Goal: Task Accomplishment & Management: Use online tool/utility

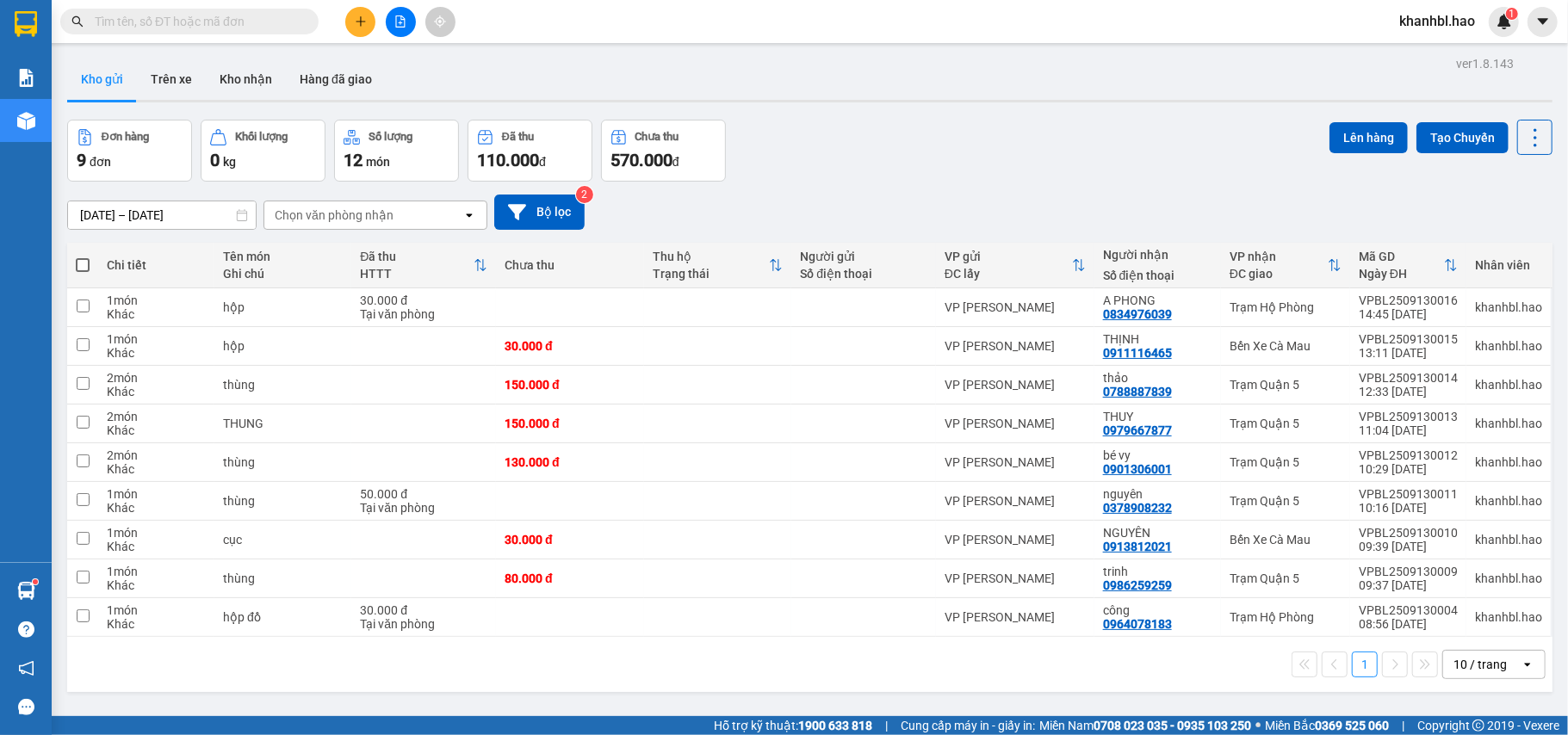
click at [103, 72] on button "Kho gửi" at bounding box center [102, 79] width 70 height 41
drag, startPoint x: 103, startPoint y: 72, endPoint x: 120, endPoint y: 74, distance: 17.1
click at [104, 72] on button "Kho gửi" at bounding box center [102, 79] width 70 height 41
click at [101, 80] on button "Kho gửi" at bounding box center [102, 79] width 70 height 41
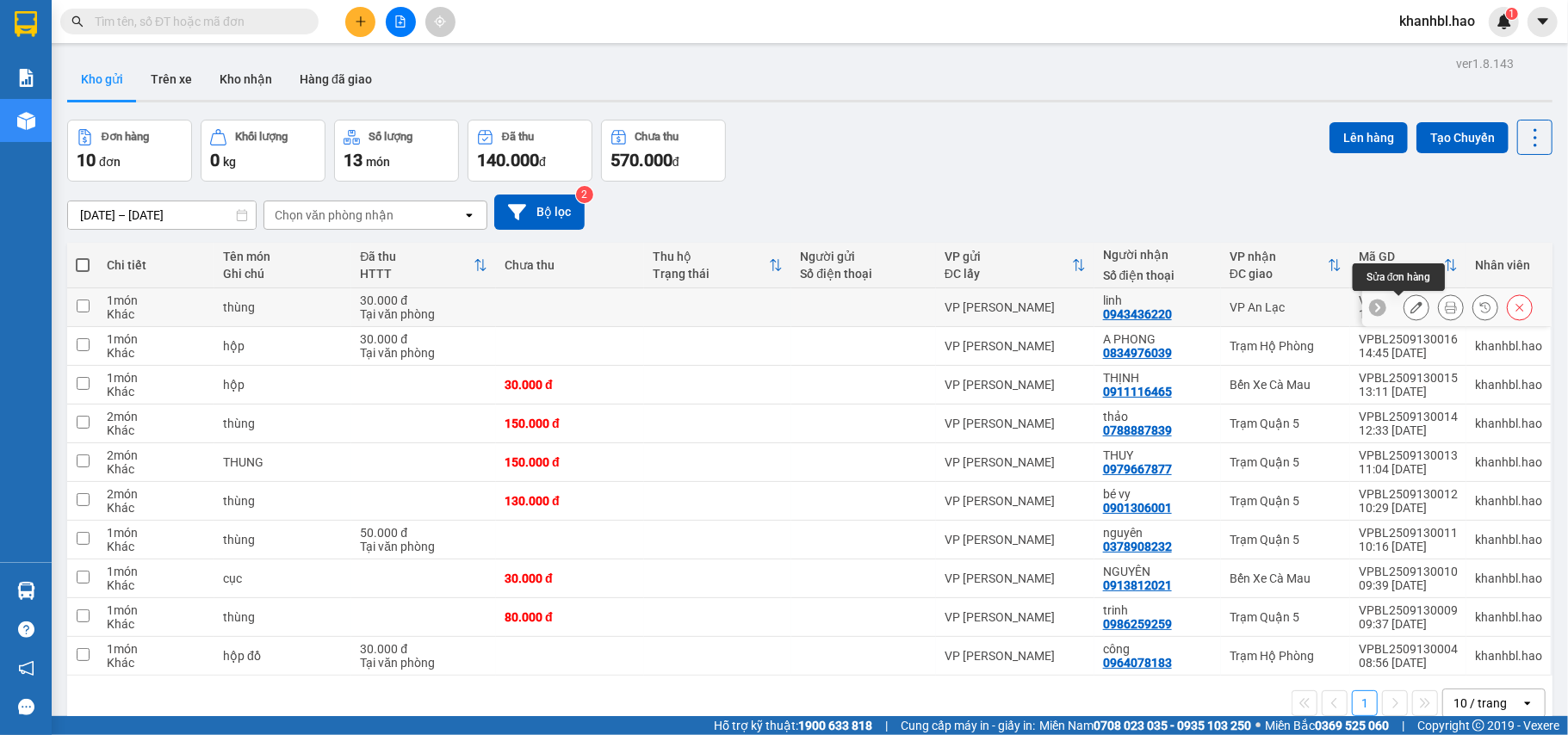
click at [1412, 305] on div at bounding box center [1416, 307] width 26 height 26
click at [1410, 307] on icon at bounding box center [1416, 308] width 12 height 12
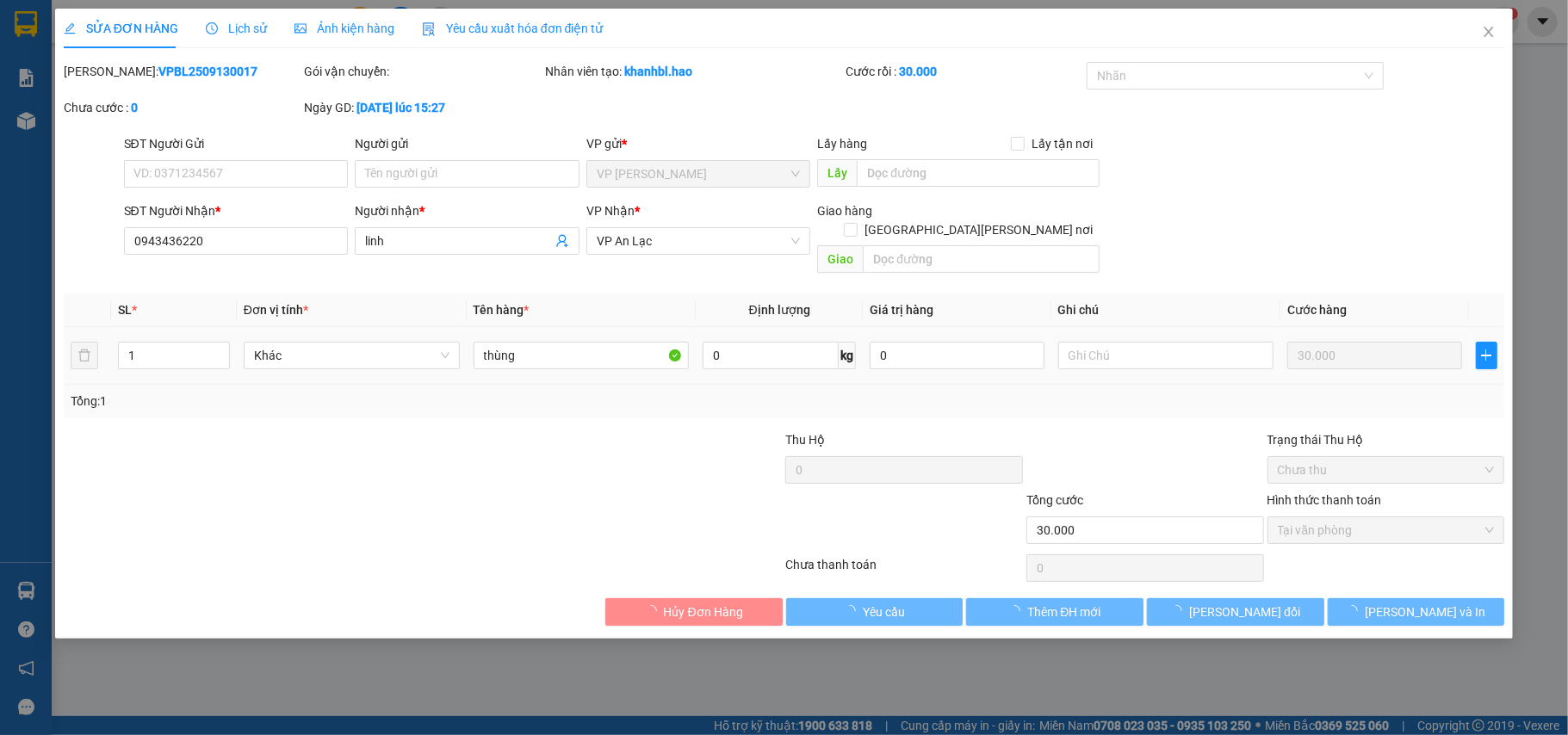
type input "0943436220"
type input "linh"
type input "30.000"
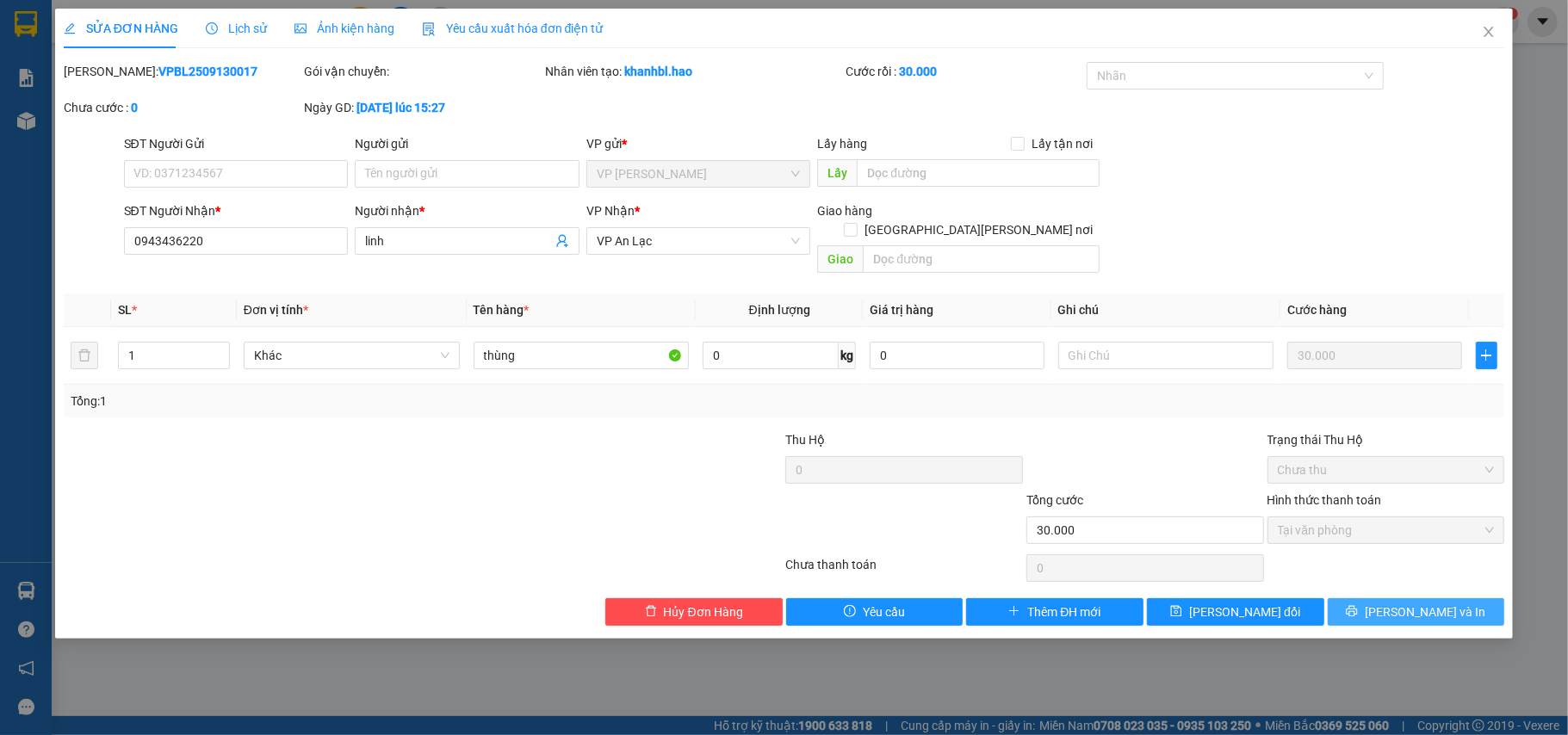
click at [1406, 603] on span "Lưu và In" at bounding box center [1424, 612] width 120 height 19
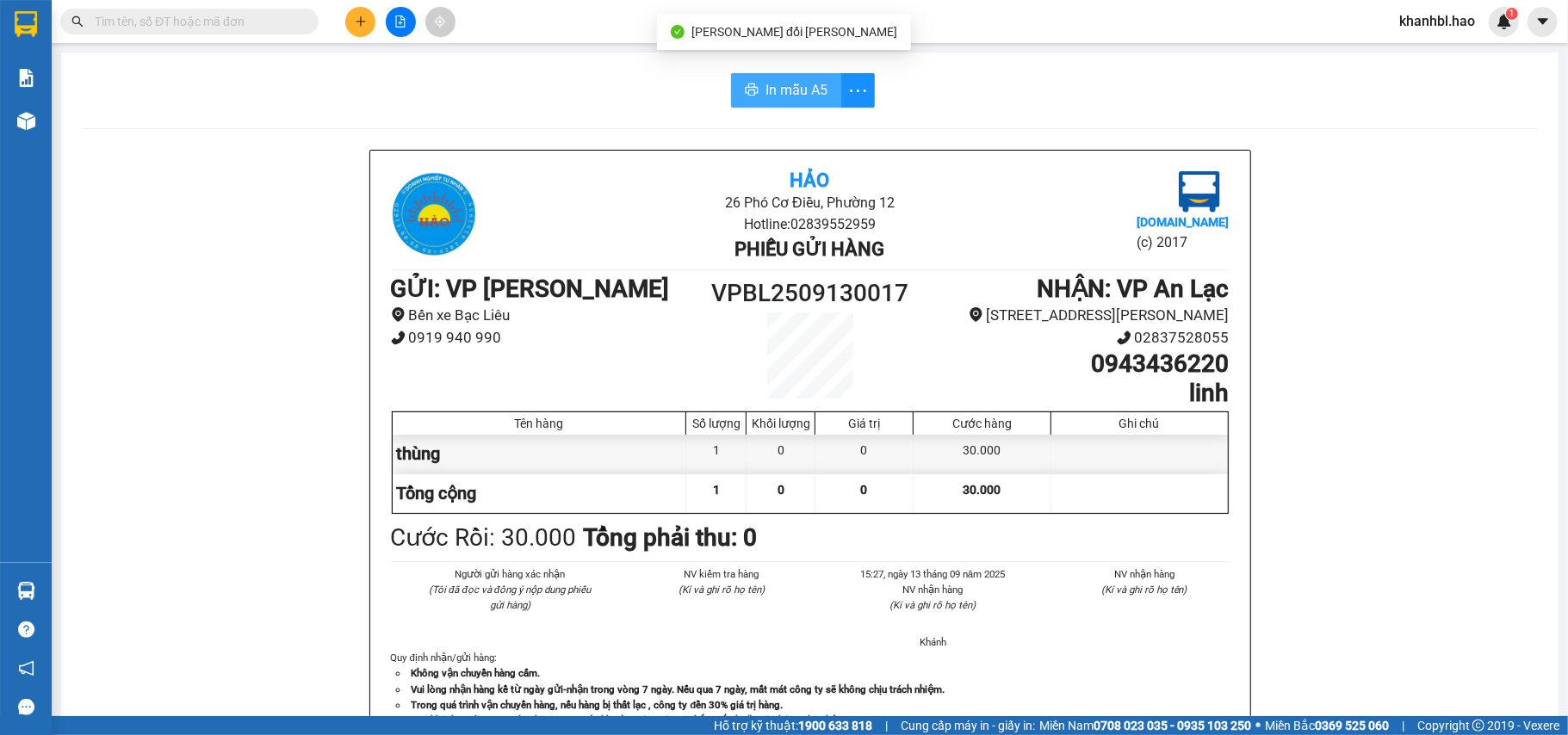
click at [797, 80] on span "In mẫu A5" at bounding box center [796, 90] width 62 height 21
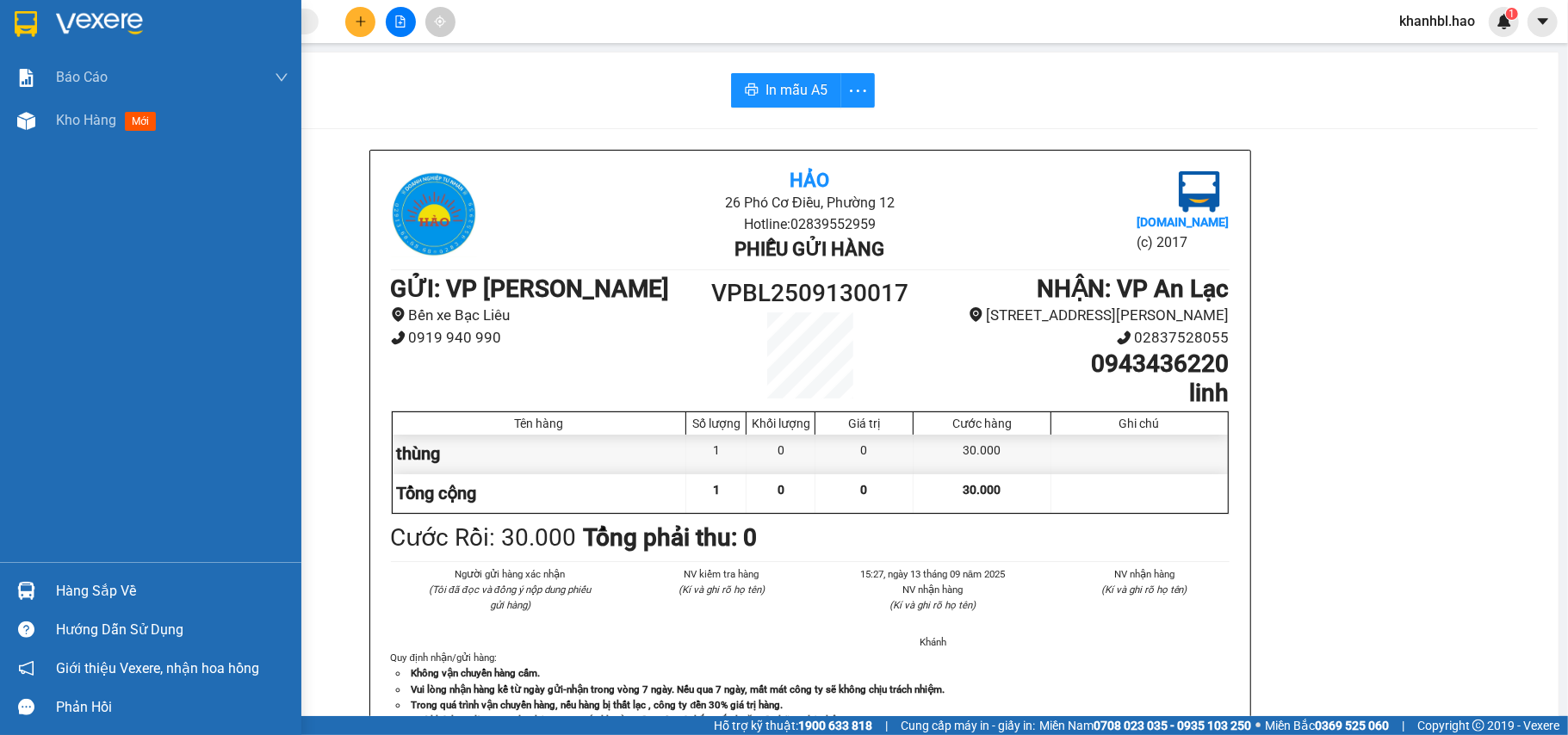
click at [19, 22] on img at bounding box center [25, 24] width 22 height 26
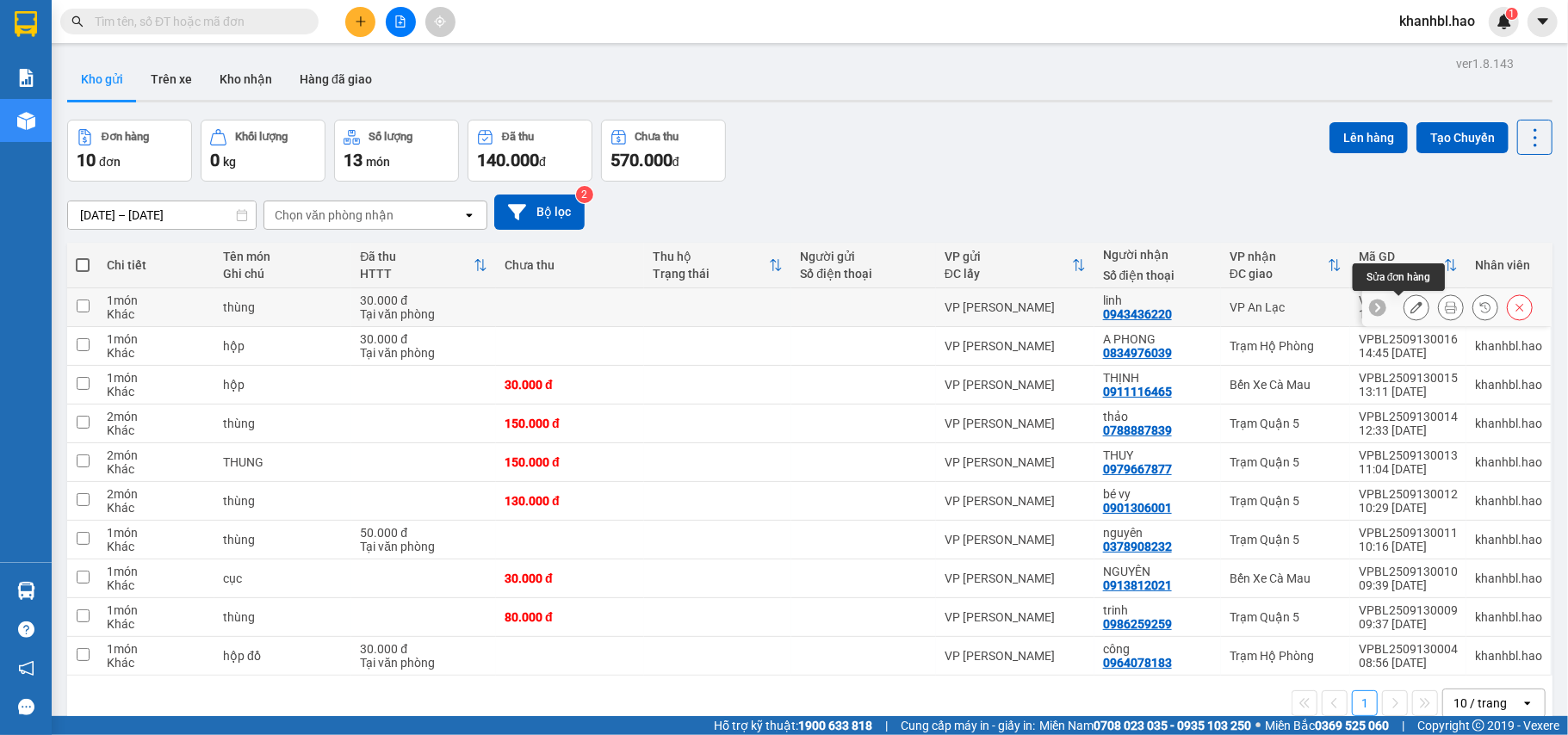
click at [1410, 305] on icon at bounding box center [1416, 308] width 12 height 12
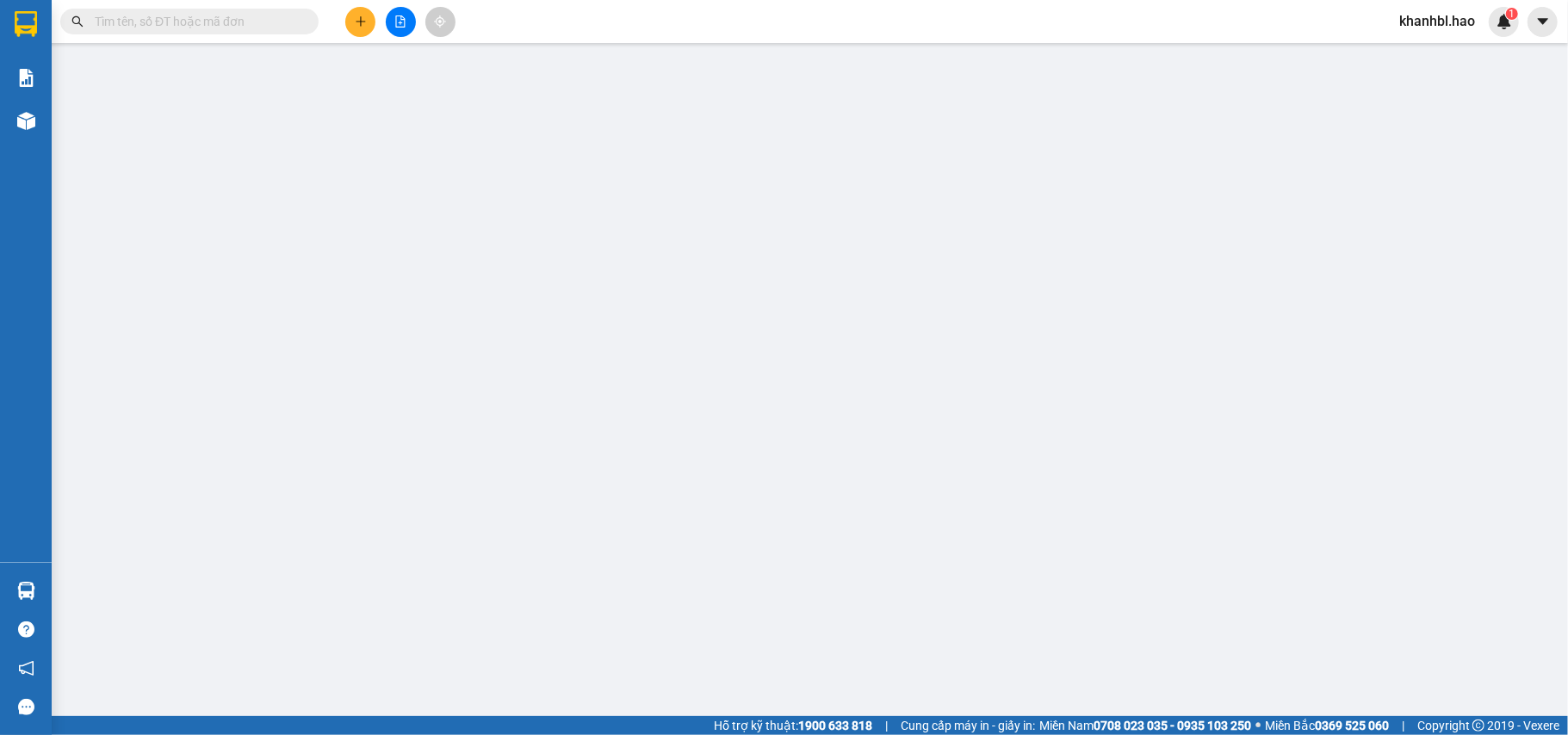
type input "0943436220"
type input "linh"
type input "30.000"
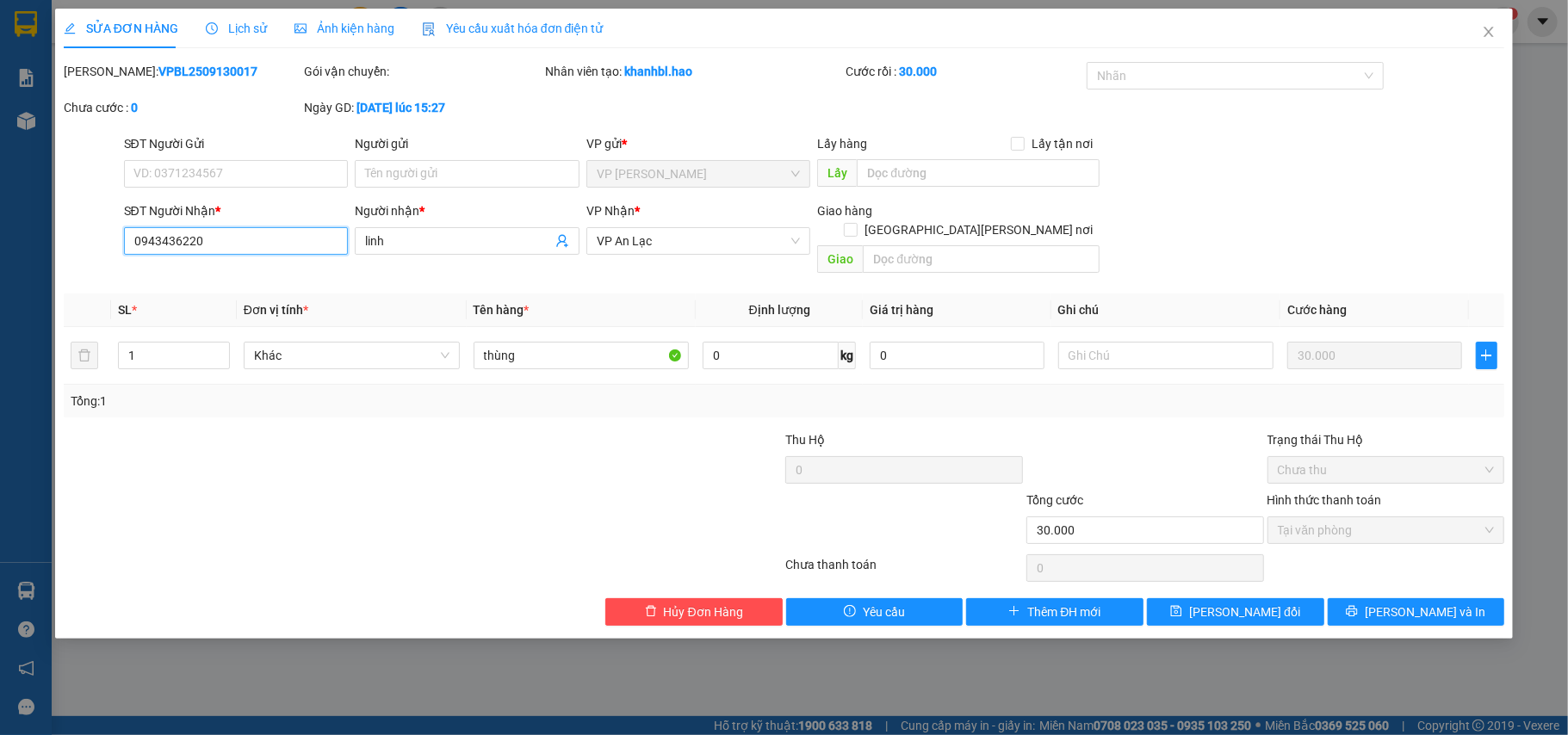
click at [233, 238] on input "0943436220" at bounding box center [236, 241] width 225 height 28
type input "0"
type input "0917097814"
click at [1415, 603] on span "Lưu và In" at bounding box center [1424, 612] width 120 height 19
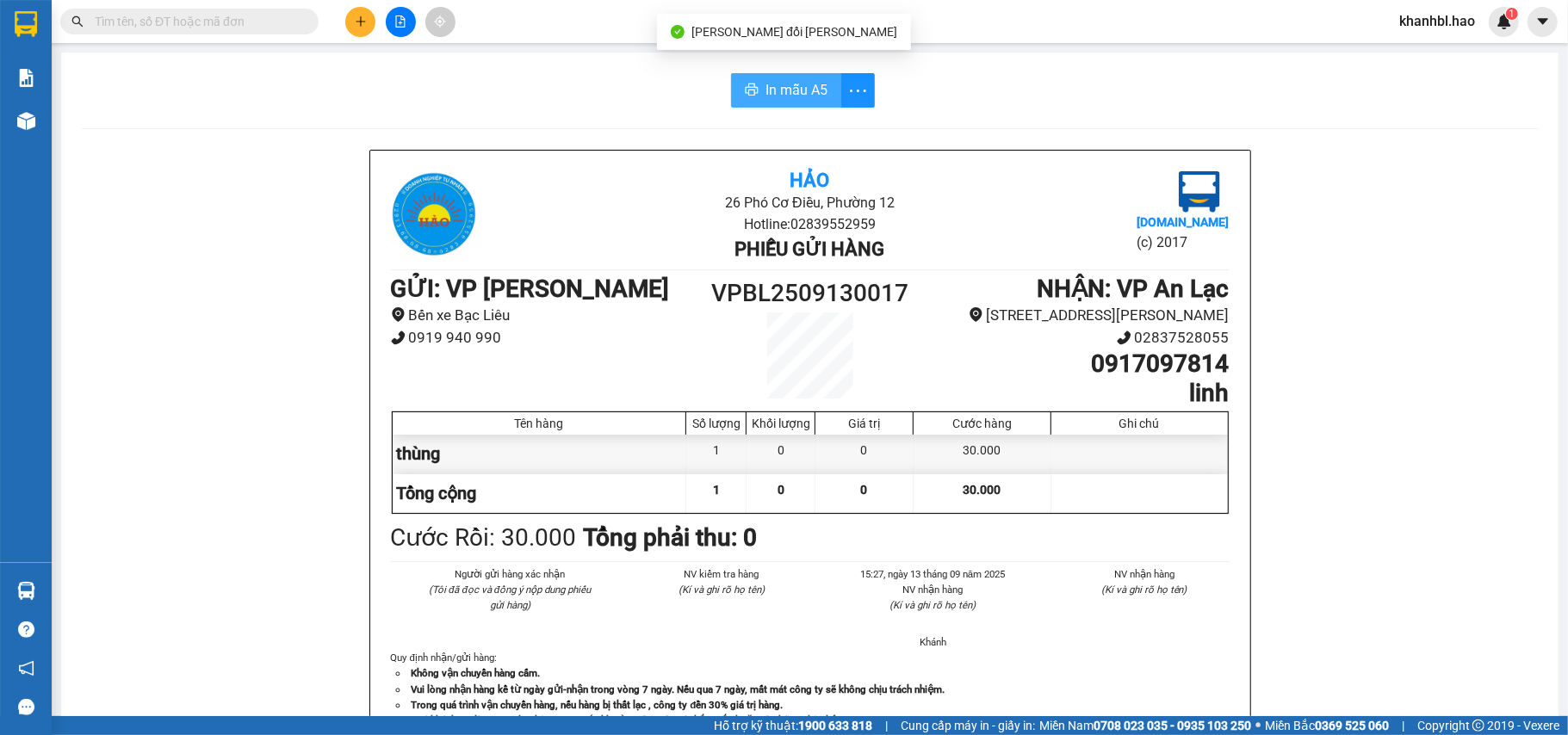
click at [797, 87] on span "In mẫu A5" at bounding box center [796, 90] width 62 height 21
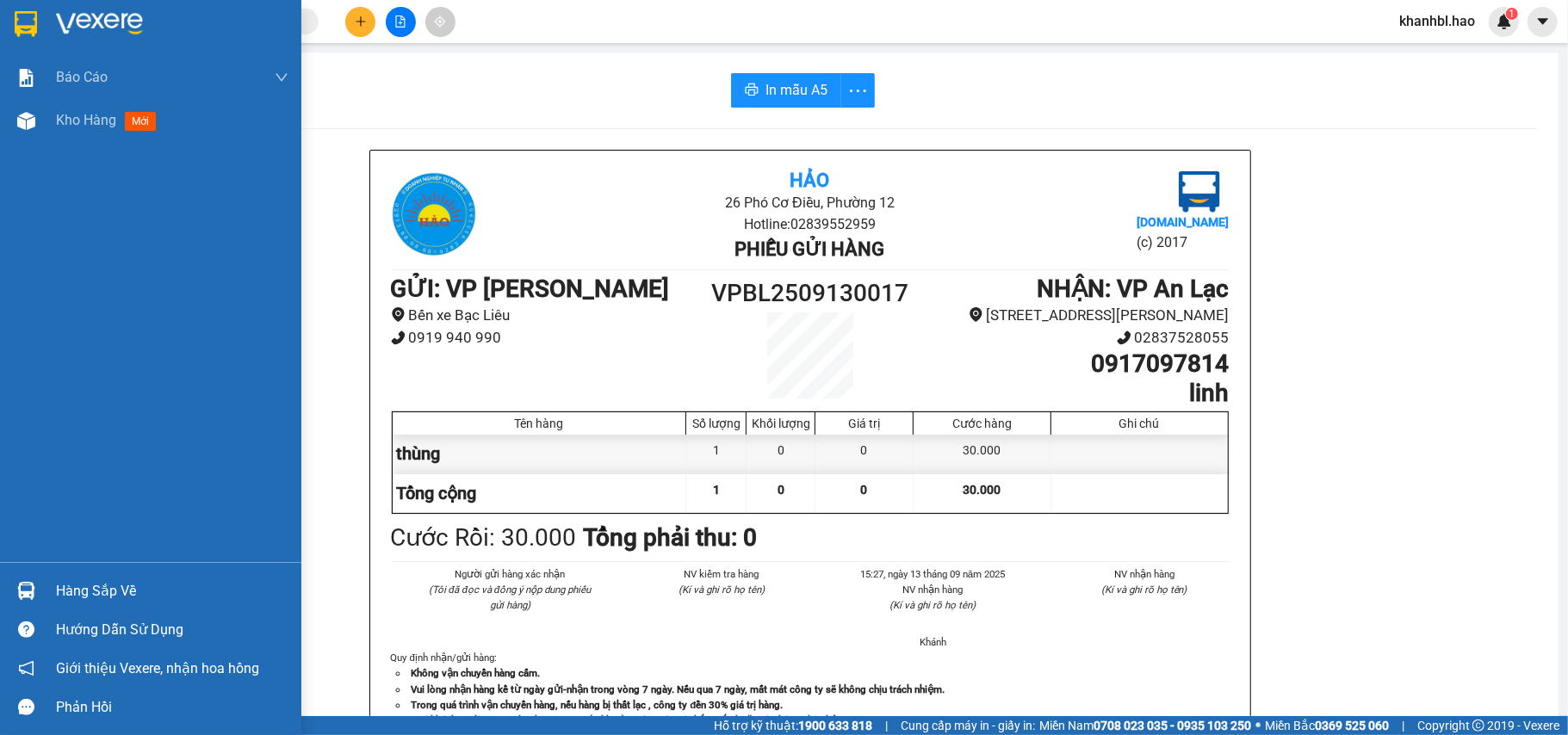
click at [21, 17] on img at bounding box center [25, 24] width 22 height 26
